Goal: Information Seeking & Learning: Check status

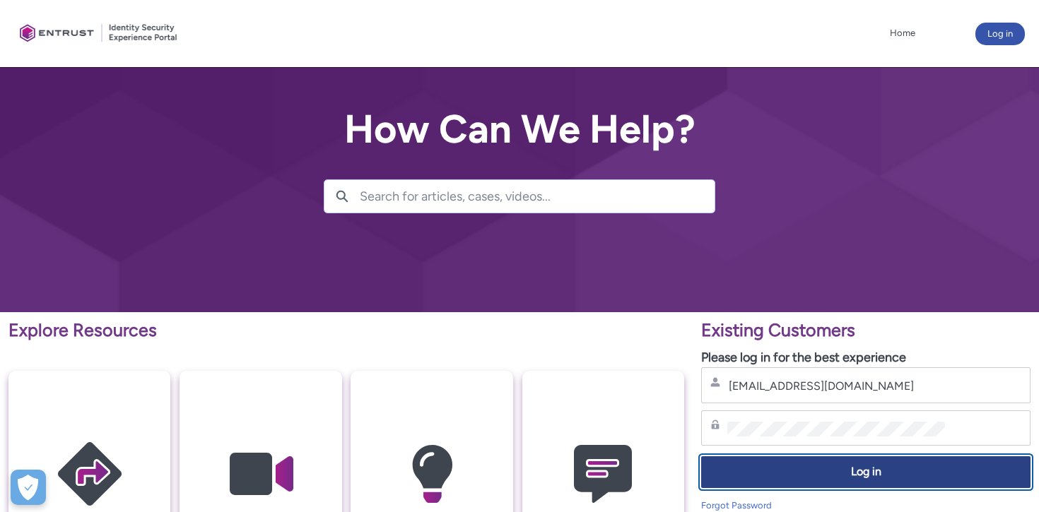
click at [779, 478] on span "Log in" at bounding box center [865, 472] width 311 height 16
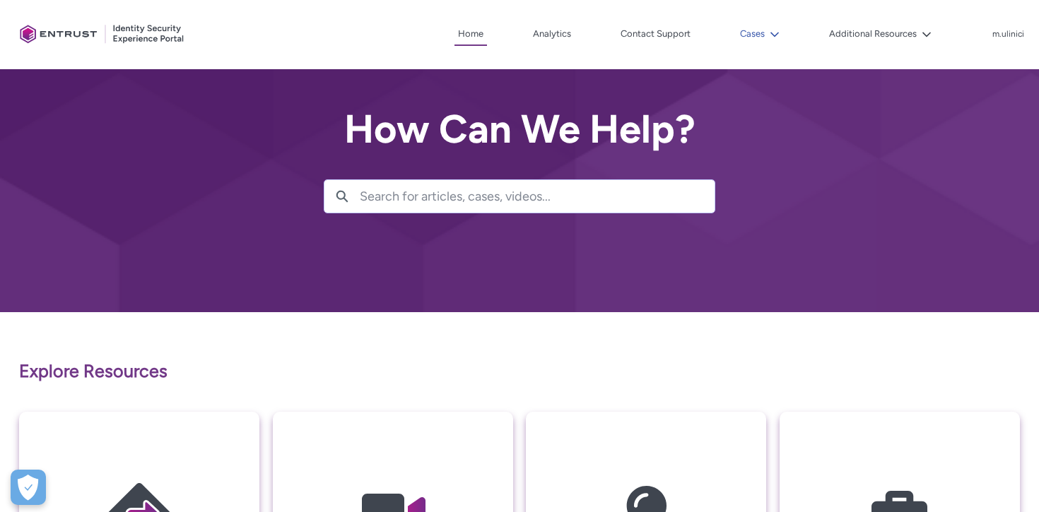
click at [754, 34] on button "Cases" at bounding box center [759, 33] width 47 height 21
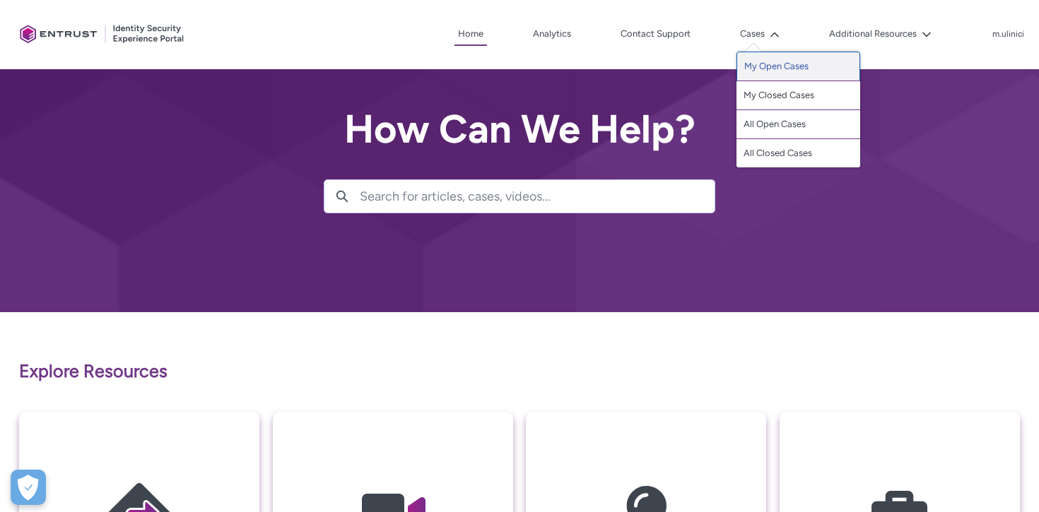
click at [778, 73] on link "My Open Cases" at bounding box center [798, 67] width 124 height 30
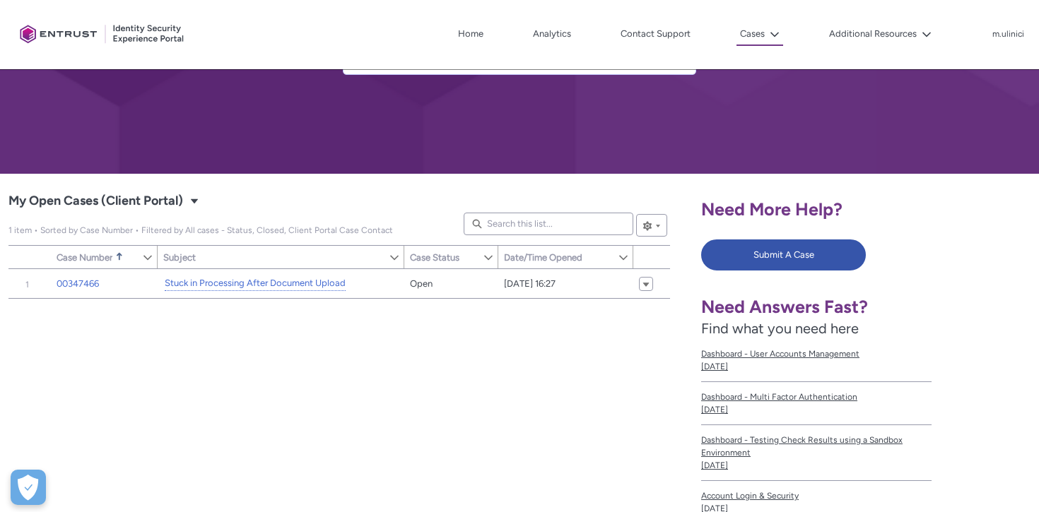
scroll to position [139, 0]
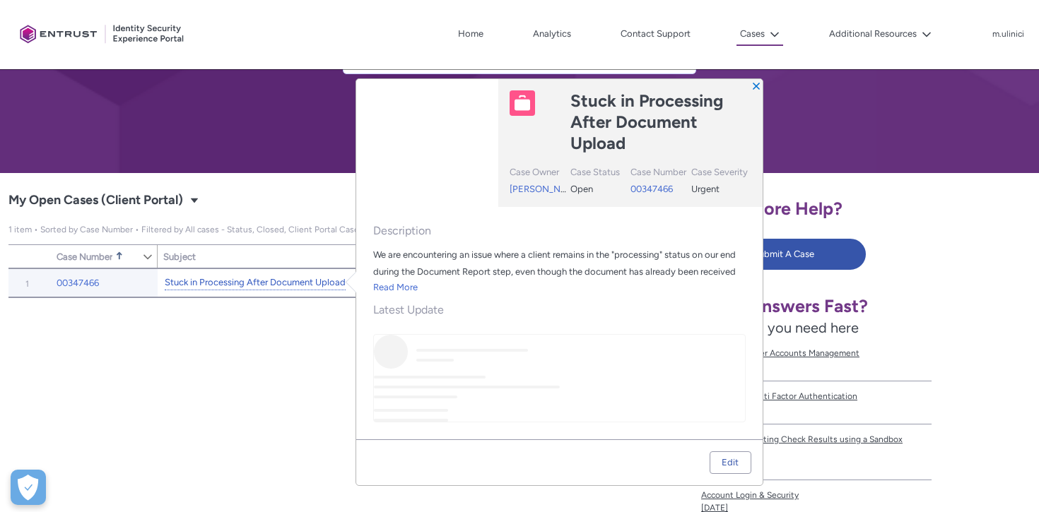
click at [314, 281] on link "Stuck in Processing After Document Upload" at bounding box center [255, 283] width 181 height 15
